Goal: Task Accomplishment & Management: Use online tool/utility

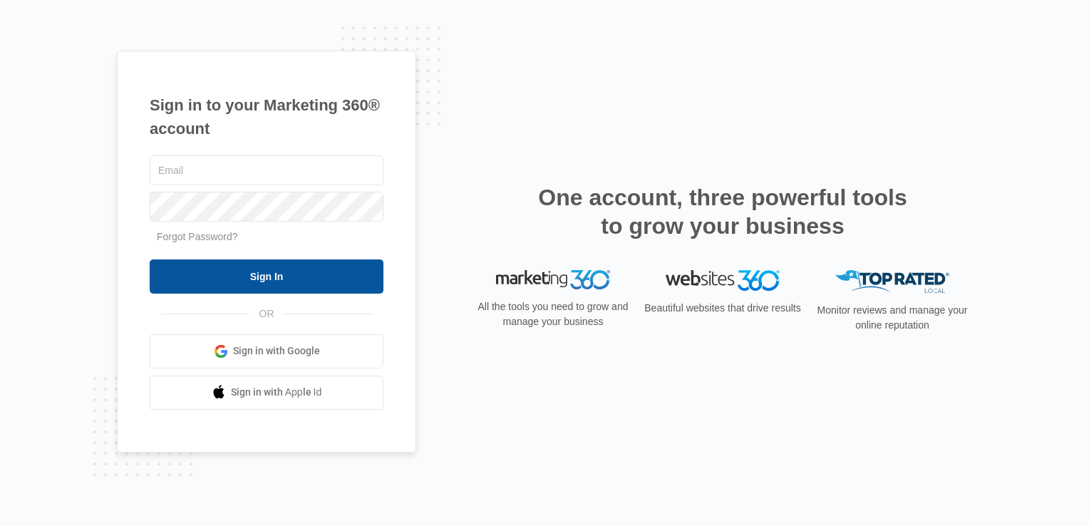
type input "[EMAIL_ADDRESS][DOMAIN_NAME]"
click at [232, 282] on input "Sign In" at bounding box center [267, 277] width 234 height 34
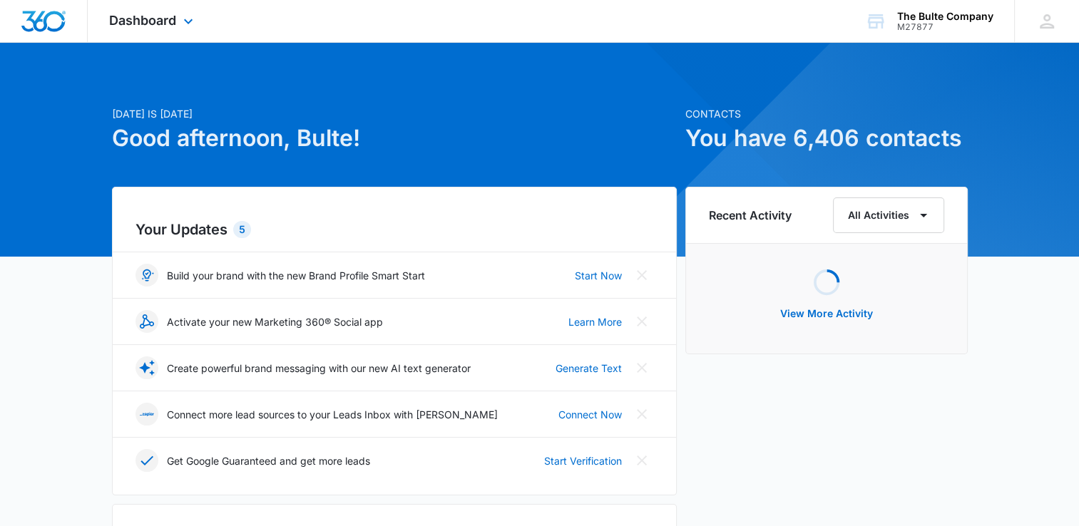
click at [177, 14] on div "Dashboard Apps Reputation Websites Forms CRM Email Social Content Ads Intellige…" at bounding box center [153, 21] width 130 height 42
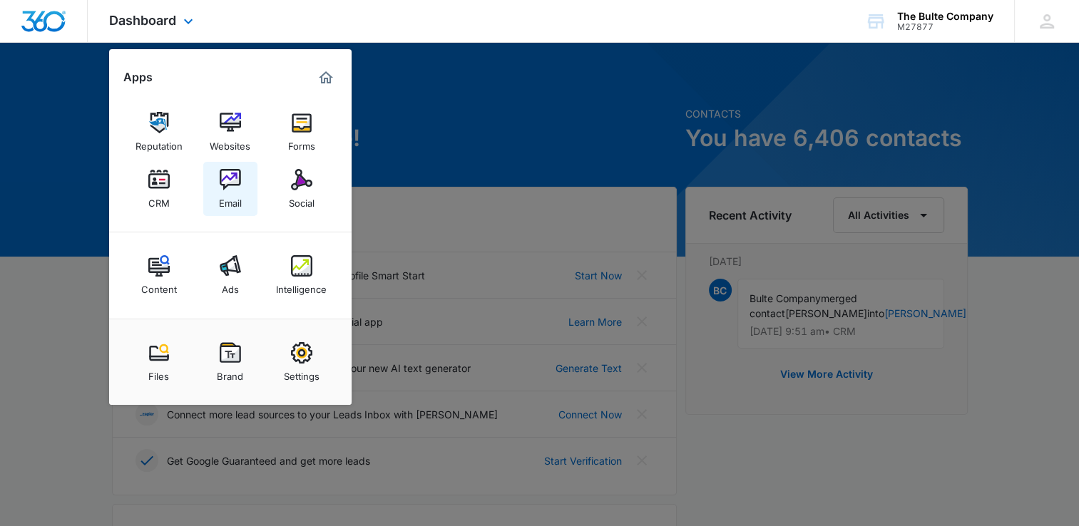
click at [233, 207] on div "Email" at bounding box center [230, 199] width 23 height 19
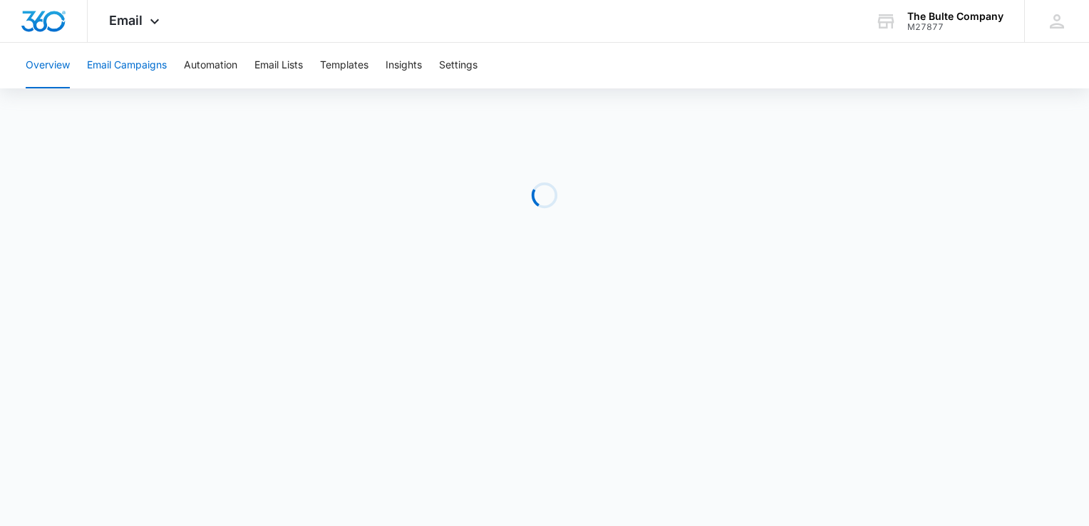
click at [163, 65] on button "Email Campaigns" at bounding box center [127, 66] width 80 height 46
